Goal: Task Accomplishment & Management: Manage account settings

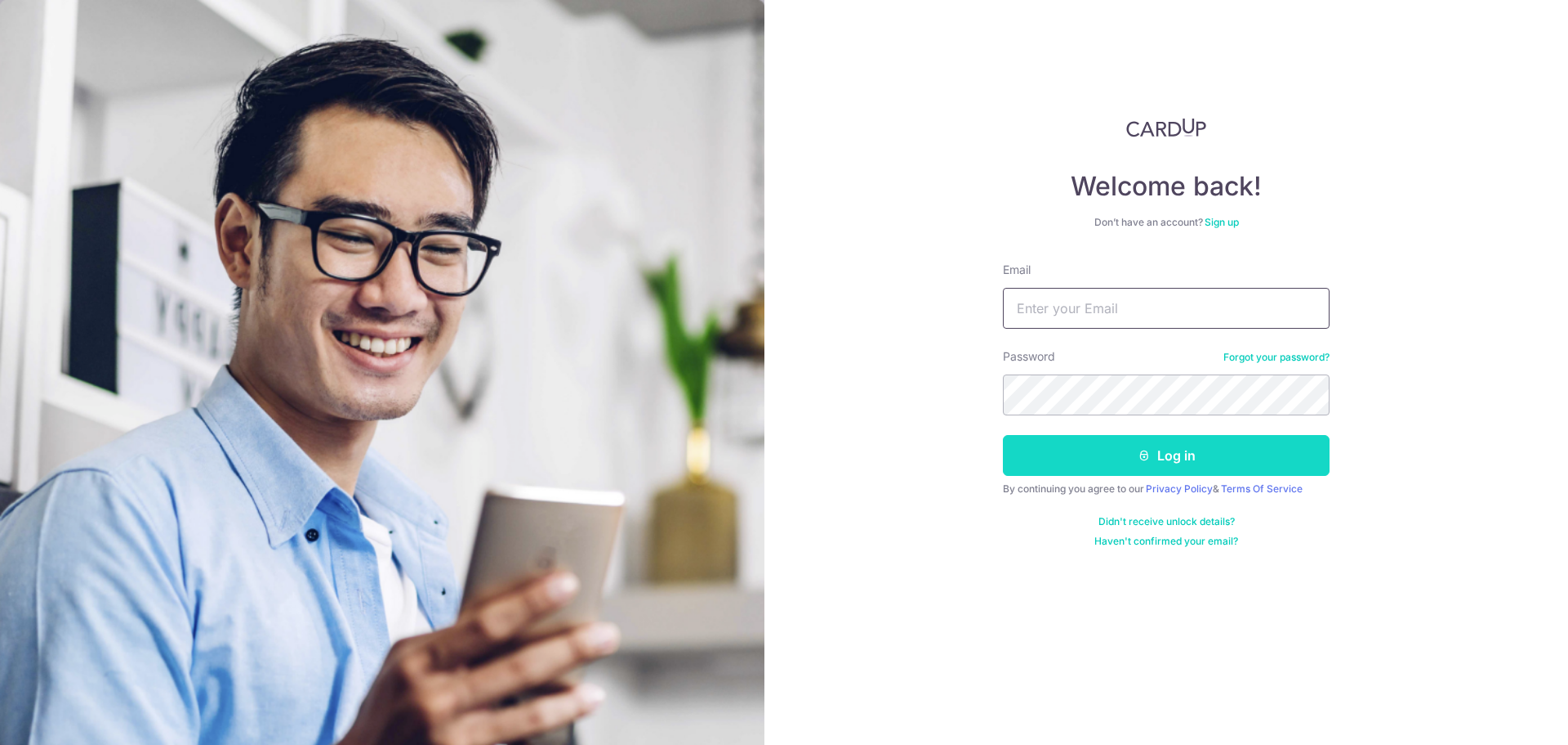
type input "[EMAIL_ADDRESS][DOMAIN_NAME]"
click at [1192, 458] on button "Log in" at bounding box center [1166, 456] width 327 height 41
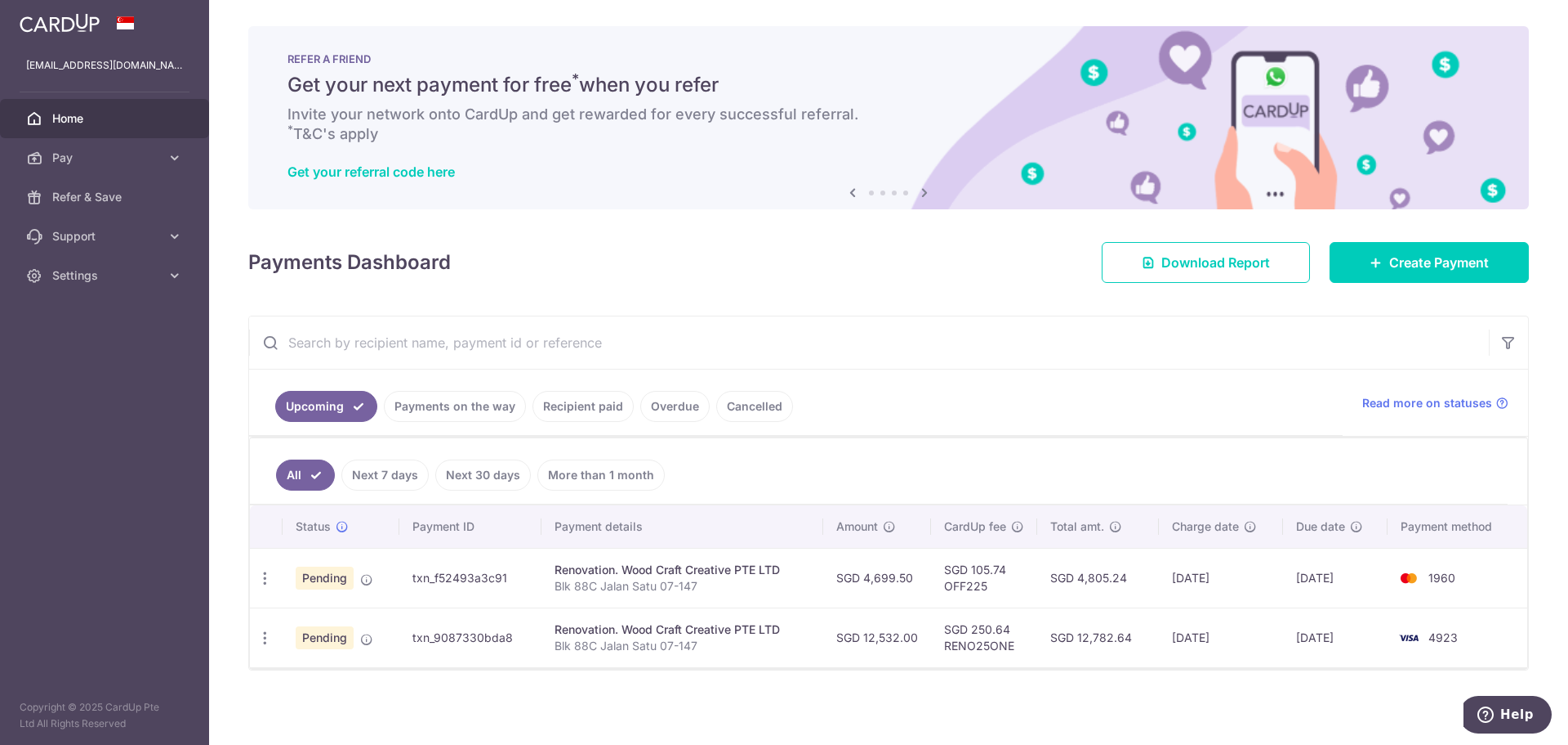
click at [1343, 582] on td "13/08/2025" at bounding box center [1335, 578] width 105 height 60
click at [1342, 582] on td "13/08/2025" at bounding box center [1335, 578] width 105 height 60
click at [1341, 582] on td "13/08/2025" at bounding box center [1335, 578] width 105 height 60
click at [1336, 583] on td "13/08/2025" at bounding box center [1335, 578] width 105 height 60
